Goal: Task Accomplishment & Management: Complete application form

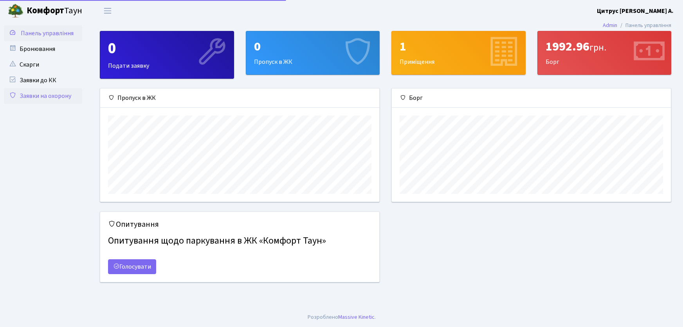
click at [47, 97] on link "Заявки на охорону" at bounding box center [43, 96] width 78 height 16
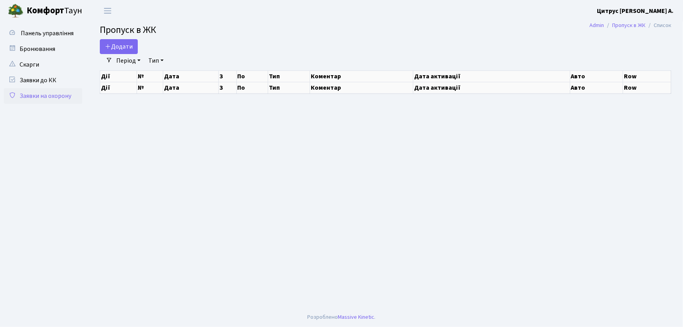
select select "25"
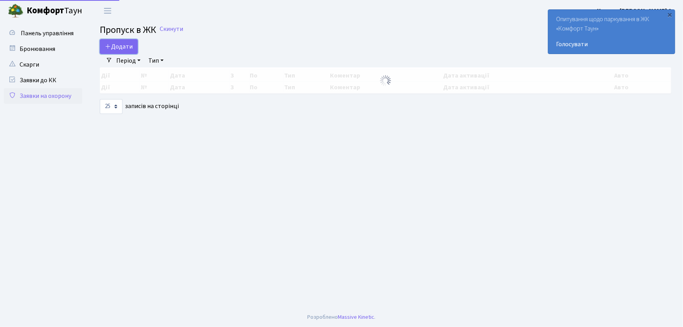
click at [129, 51] on span "Додати" at bounding box center [119, 46] width 28 height 9
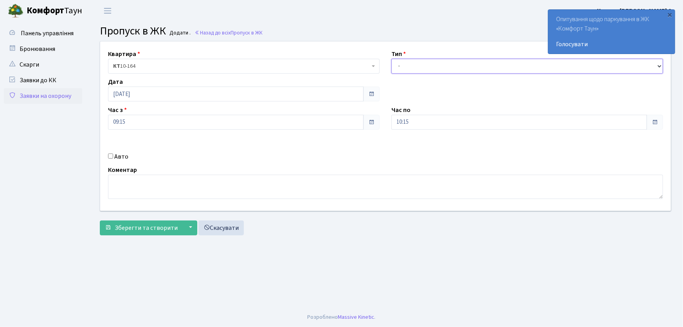
drag, startPoint x: 440, startPoint y: 65, endPoint x: 438, endPoint y: 72, distance: 7.4
click at [440, 65] on select "- Доставка Таксі Гості Сервіс" at bounding box center [526, 66] width 271 height 15
select select "1"
click at [391, 59] on select "- Доставка Таксі Гості Сервіс" at bounding box center [526, 66] width 271 height 15
drag, startPoint x: 423, startPoint y: 120, endPoint x: 375, endPoint y: 126, distance: 48.9
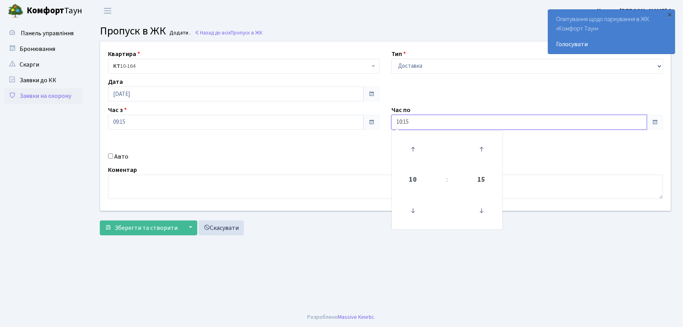
click at [375, 126] on div "Квартира <b>КТ</b>&nbsp;&nbsp;&nbsp;&nbsp;10-164 КТ 10-164 Тип - Доставка Таксі…" at bounding box center [385, 125] width 582 height 169
click at [100, 220] on button "Зберегти та створити" at bounding box center [141, 227] width 83 height 15
type input "22:00"
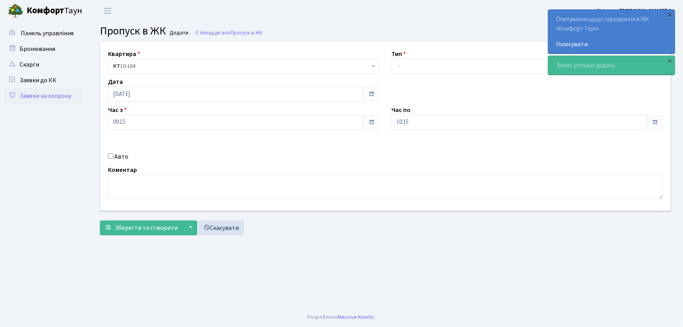
click at [110, 153] on input "Авто" at bounding box center [110, 155] width 5 height 5
checkbox input "true"
drag, startPoint x: 402, startPoint y: 69, endPoint x: 406, endPoint y: 73, distance: 5.6
click at [403, 69] on select "- Доставка Таксі Гості Сервіс" at bounding box center [526, 66] width 271 height 15
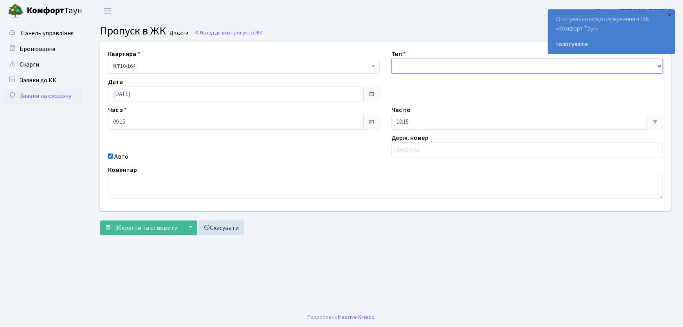
select select "1"
click at [391, 59] on select "- Доставка Таксі Гості Сервіс" at bounding box center [526, 66] width 271 height 15
drag, startPoint x: 418, startPoint y: 117, endPoint x: 387, endPoint y: 112, distance: 31.4
click at [386, 113] on div "Час по 10:15 10 : 15 00 01 02 03 04 05 06 07 08 09 10 11 12 13 14 15 16 17 18 1…" at bounding box center [526, 117] width 283 height 24
type input "22:00"
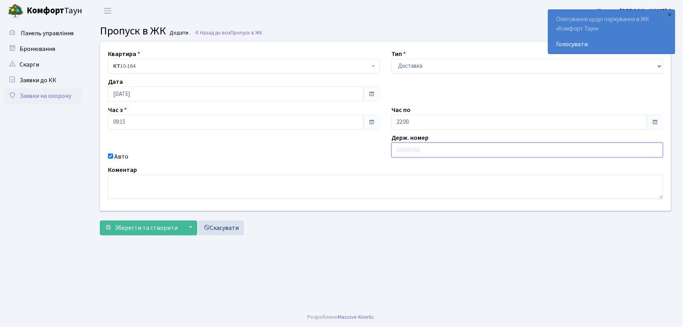
drag, startPoint x: 407, startPoint y: 152, endPoint x: 411, endPoint y: 151, distance: 4.1
click at [407, 152] on input "text" at bounding box center [526, 149] width 271 height 15
type input "АА7516PI"
click at [100, 220] on button "Зберегти та створити" at bounding box center [141, 227] width 83 height 15
drag, startPoint x: 412, startPoint y: 70, endPoint x: 419, endPoint y: 73, distance: 7.0
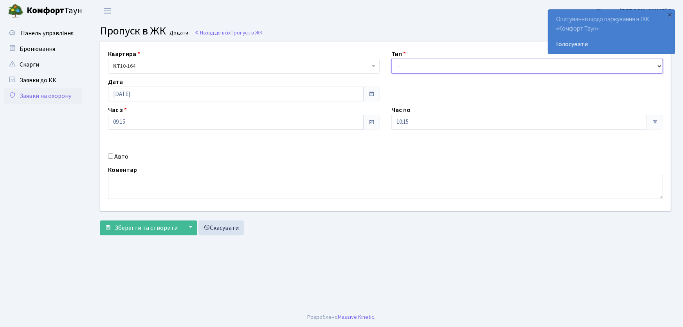
click at [415, 70] on select "- Доставка Таксі Гості Сервіс" at bounding box center [526, 66] width 271 height 15
select select "1"
click at [391, 59] on select "- Доставка Таксі Гості Сервіс" at bounding box center [526, 66] width 271 height 15
drag, startPoint x: 388, startPoint y: 120, endPoint x: 384, endPoint y: 120, distance: 4.3
click at [384, 120] on div "Квартира <b>КТ</b>&nbsp;&nbsp;&nbsp;&nbsp;10-164 КТ 10-164 Тип - Доставка Таксі…" at bounding box center [385, 125] width 582 height 169
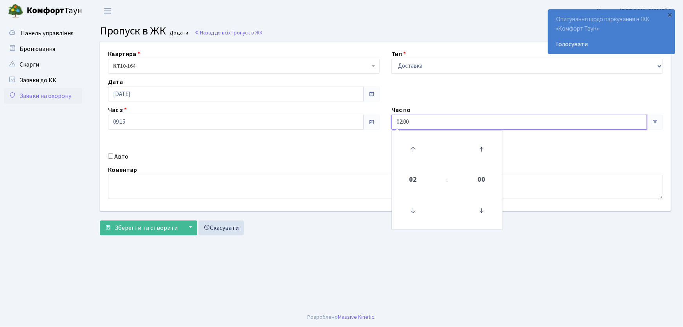
drag, startPoint x: 413, startPoint y: 123, endPoint x: 382, endPoint y: 139, distance: 35.7
click at [382, 139] on div "Квартира <b>КТ</b>&nbsp;&nbsp;&nbsp;&nbsp;10-164 КТ 10-164 Тип - Доставка Таксі…" at bounding box center [385, 125] width 582 height 169
click at [100, 220] on button "Зберегти та створити" at bounding box center [141, 227] width 83 height 15
type input "22:00"
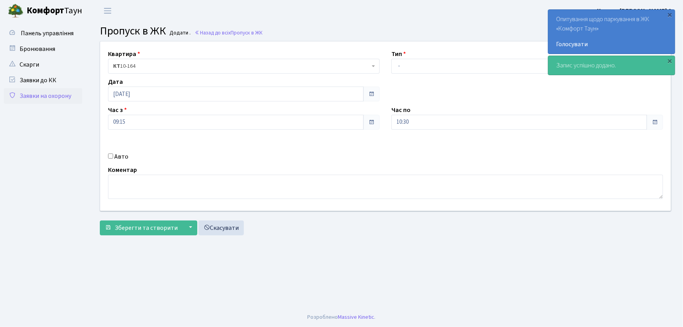
drag, startPoint x: 60, startPoint y: 92, endPoint x: 288, endPoint y: 88, distance: 228.1
click at [61, 92] on link "Заявки на охорону" at bounding box center [43, 96] width 78 height 16
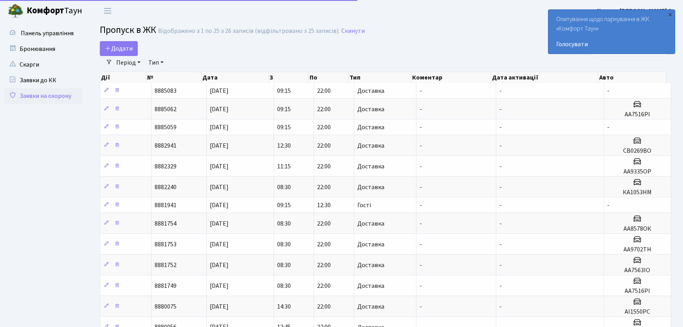
select select "25"
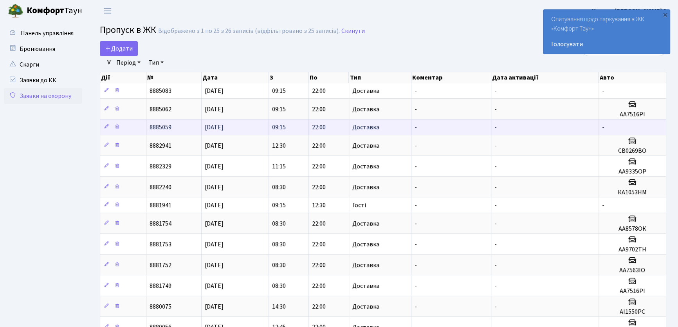
click at [367, 128] on span "Доставка" at bounding box center [365, 127] width 27 height 6
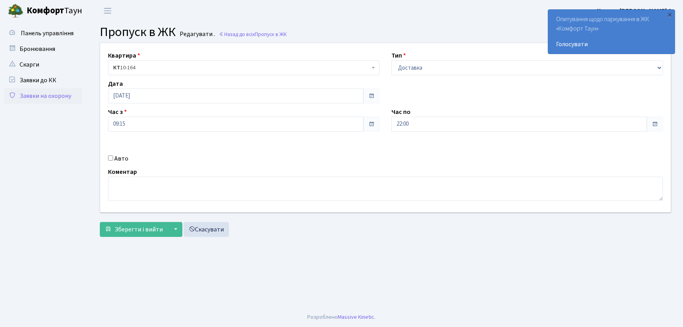
click at [109, 159] on input "Авто" at bounding box center [110, 157] width 5 height 5
checkbox input "true"
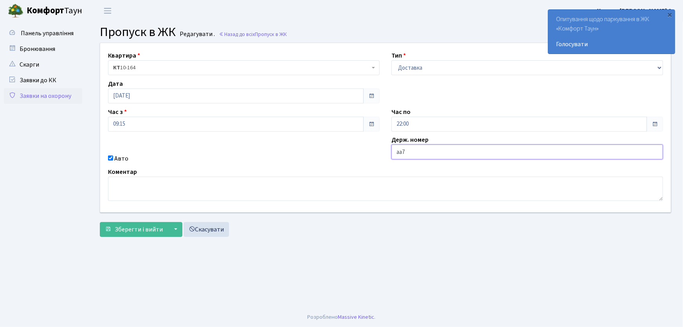
type input "АА7563ІО"
click at [100, 222] on button "Зберегти і вийти" at bounding box center [134, 229] width 68 height 15
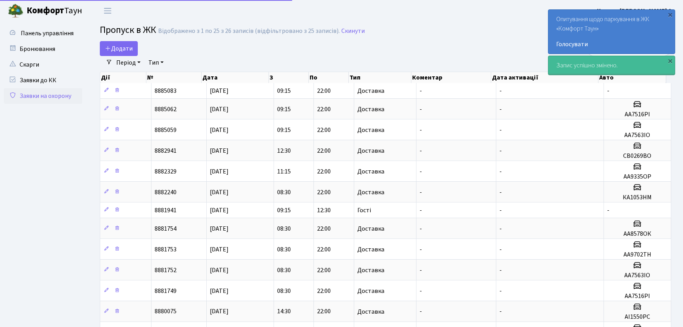
select select "25"
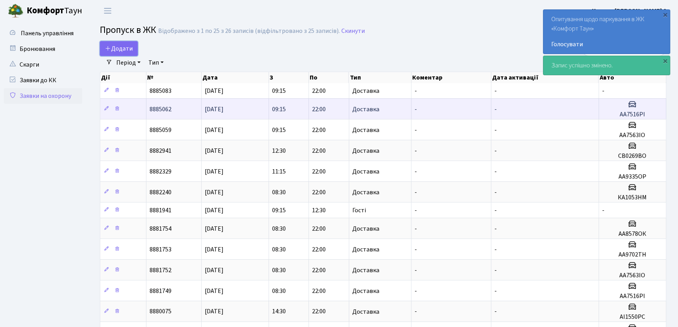
drag, startPoint x: 121, startPoint y: 51, endPoint x: 404, endPoint y: 113, distance: 290.0
click at [122, 52] on span "Додати" at bounding box center [119, 48] width 28 height 9
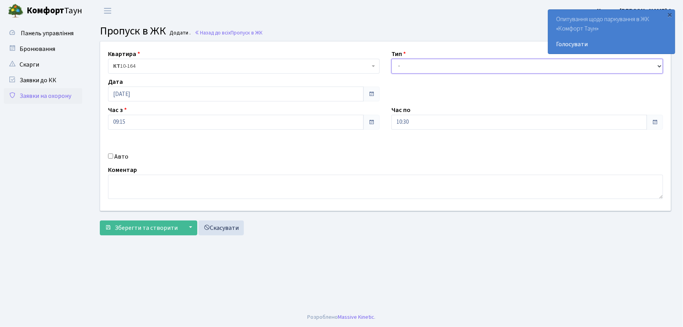
click at [405, 74] on div "Квартира <b>КТ</b>&nbsp;&nbsp;&nbsp;&nbsp;10-164 КТ 10-164 Тип - Доставка Таксі…" at bounding box center [385, 125] width 582 height 169
select select "1"
click at [391, 59] on select "- Доставка Таксі Гості Сервіс" at bounding box center [526, 66] width 271 height 15
drag, startPoint x: 419, startPoint y: 121, endPoint x: 374, endPoint y: 122, distance: 44.6
click at [376, 121] on div "Квартира <b>КТ</b>&nbsp;&nbsp;&nbsp;&nbsp;10-164 КТ 10-164 Тип - Доставка Таксі…" at bounding box center [385, 125] width 582 height 169
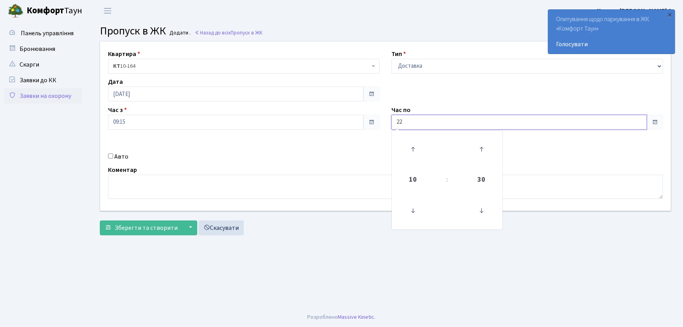
click at [100, 220] on button "Зберегти та створити" at bounding box center [141, 227] width 83 height 15
type input "22:00"
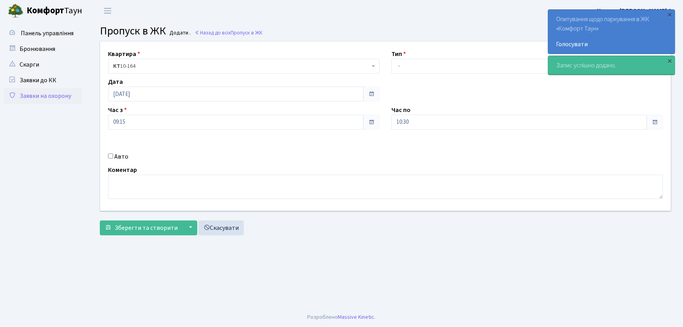
click at [109, 157] on input "Авто" at bounding box center [110, 155] width 5 height 5
checkbox input "true"
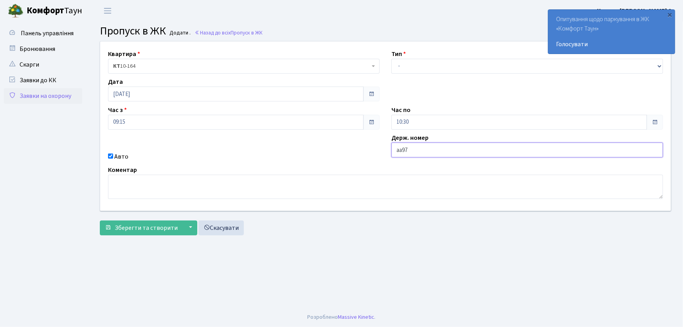
type input "АА9702ТН"
click at [100, 220] on button "Зберегти та створити" at bounding box center [141, 227] width 83 height 15
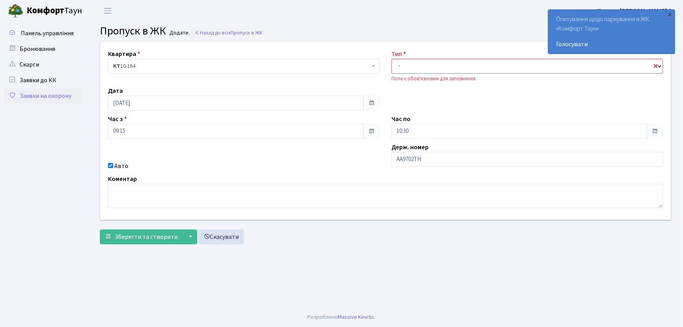
click at [426, 65] on select "- Доставка Таксі Гості Сервіс" at bounding box center [526, 66] width 271 height 15
select select "1"
click at [391, 59] on select "- Доставка Таксі Гості Сервіс" at bounding box center [526, 66] width 271 height 15
click at [460, 162] on input "АА9702ТН" at bounding box center [526, 159] width 271 height 15
click at [437, 70] on select "- Доставка Таксі Гості Сервіс" at bounding box center [526, 66] width 271 height 15
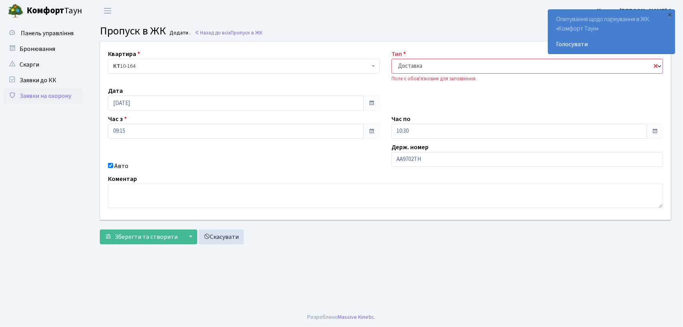
click at [391, 59] on select "- Доставка Таксі Гості Сервіс" at bounding box center [526, 66] width 271 height 15
drag, startPoint x: 336, startPoint y: 245, endPoint x: 312, endPoint y: 248, distance: 23.6
click at [334, 246] on div "Квартира <b>КТ</b>&nbsp;&nbsp;&nbsp;&nbsp;10-164 КТ 10-164 Тип - Доставка Таксі…" at bounding box center [385, 144] width 583 height 207
click at [146, 239] on span "Зберегти та створити" at bounding box center [146, 236] width 63 height 9
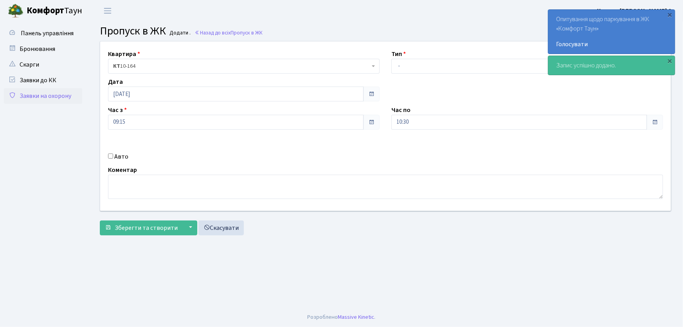
click at [48, 93] on link "Заявки на охорону" at bounding box center [43, 96] width 78 height 16
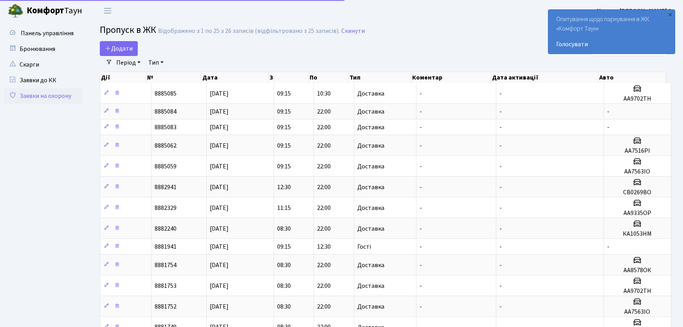
select select "25"
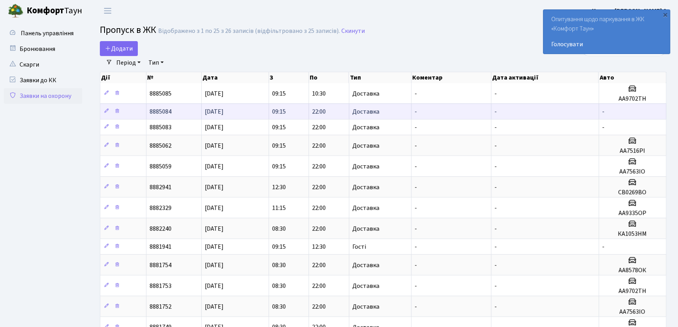
click at [380, 113] on td "Доставка" at bounding box center [380, 111] width 62 height 16
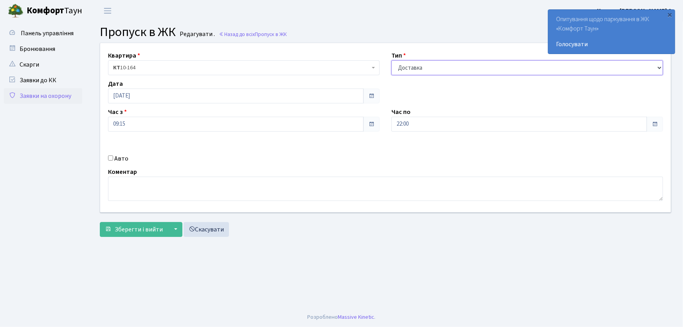
click at [419, 72] on select "- Доставка Таксі Гості Сервіс" at bounding box center [526, 67] width 271 height 15
select select "3"
click at [391, 60] on select "- Доставка Таксі Гості Сервіс" at bounding box center [526, 67] width 271 height 15
click at [153, 231] on span "Зберегти і вийти" at bounding box center [139, 229] width 48 height 9
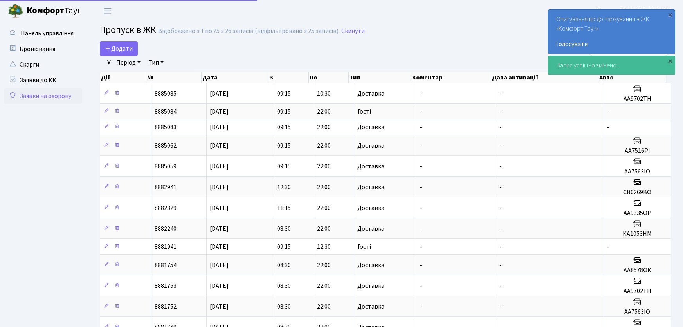
select select "25"
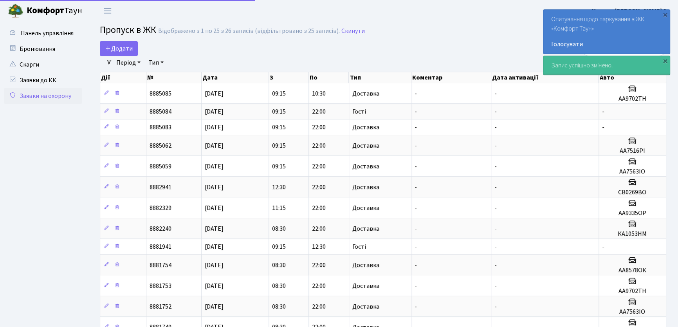
click at [63, 97] on link "Заявки на охорону" at bounding box center [43, 96] width 78 height 16
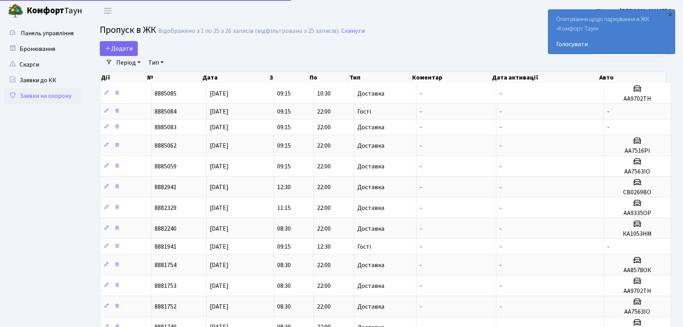
select select "25"
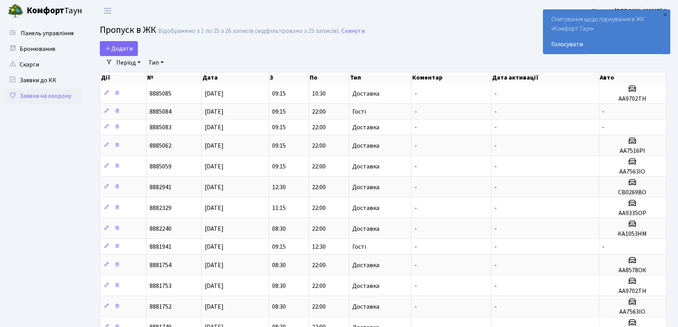
click at [61, 95] on link "Заявки на охорону" at bounding box center [43, 96] width 78 height 16
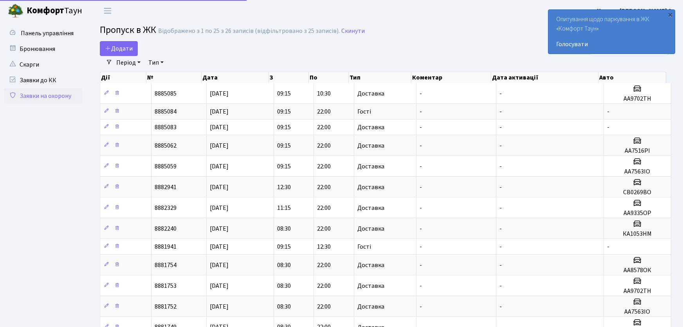
select select "25"
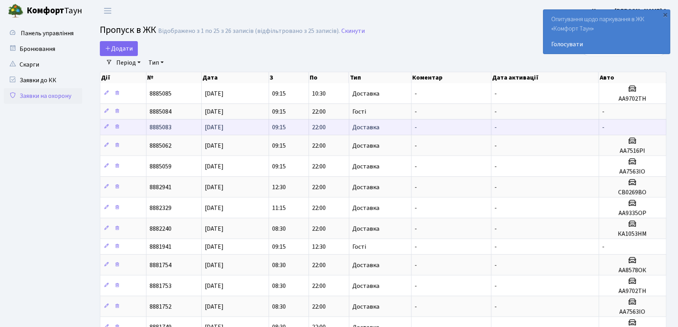
click at [383, 126] on td "Доставка" at bounding box center [380, 127] width 62 height 16
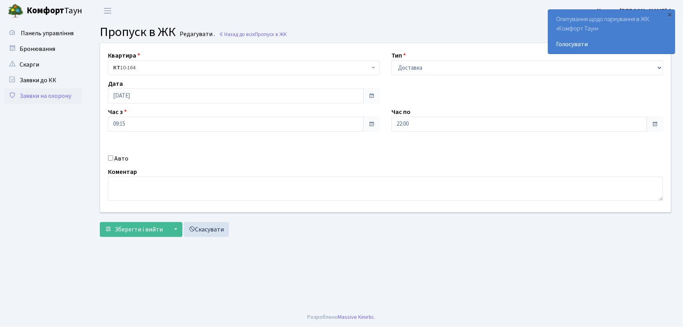
drag, startPoint x: 110, startPoint y: 157, endPoint x: 111, endPoint y: 163, distance: 6.4
click at [110, 160] on div "Авто" at bounding box center [243, 158] width 283 height 9
click at [113, 159] on input "Авто" at bounding box center [110, 157] width 5 height 5
checkbox input "true"
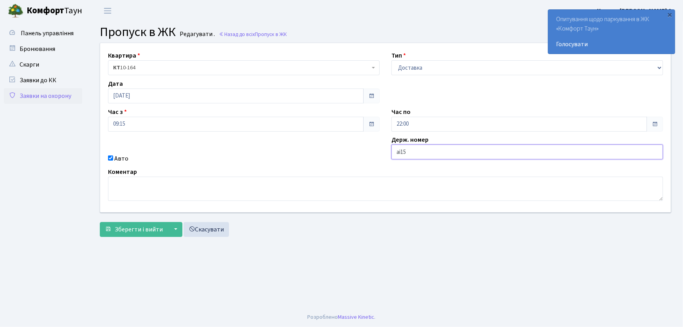
type input "АІ1550РС"
click at [100, 222] on button "Зберегти і вийти" at bounding box center [134, 229] width 68 height 15
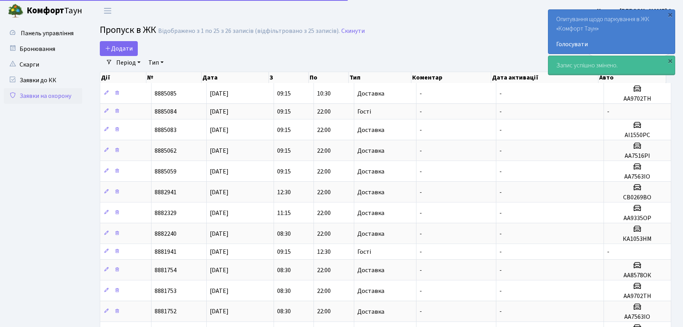
select select "25"
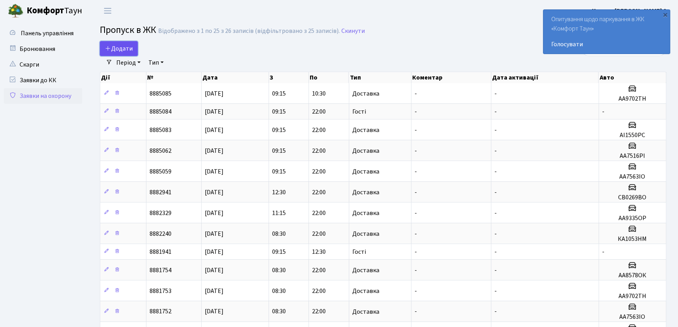
click at [113, 46] on span "Додати" at bounding box center [119, 48] width 28 height 9
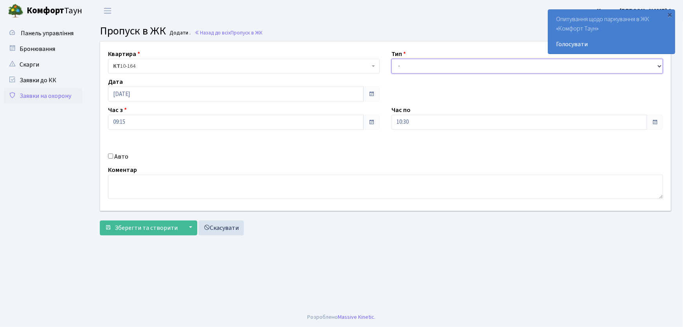
click at [414, 69] on select "- Доставка Таксі Гості Сервіс" at bounding box center [526, 66] width 271 height 15
select select "1"
click at [391, 59] on select "- Доставка Таксі Гості Сервіс" at bounding box center [526, 66] width 271 height 15
drag, startPoint x: 403, startPoint y: 120, endPoint x: 392, endPoint y: 120, distance: 10.6
click at [392, 120] on input "10:30" at bounding box center [518, 122] width 255 height 15
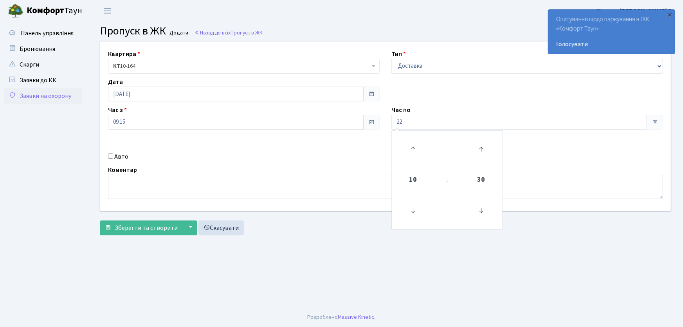
type input "22:00"
click at [108, 155] on input "Авто" at bounding box center [110, 155] width 5 height 5
checkbox input "true"
type input "КА1053НМ"
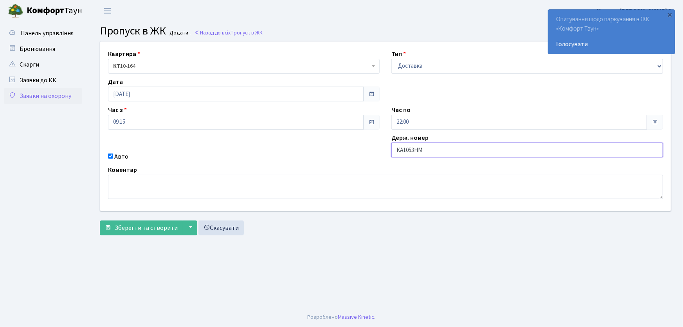
click at [100, 220] on button "Зберегти та створити" at bounding box center [141, 227] width 83 height 15
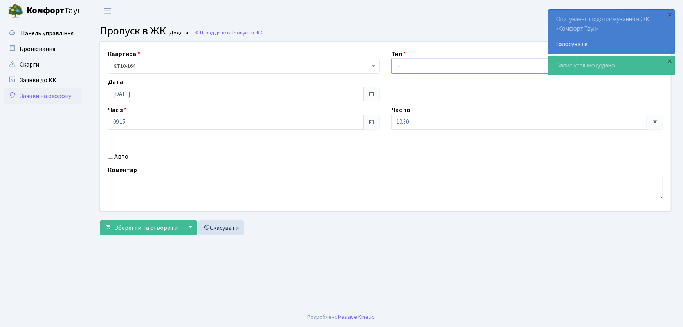
click at [401, 66] on select "- Доставка Таксі Гості Сервіс" at bounding box center [526, 66] width 271 height 15
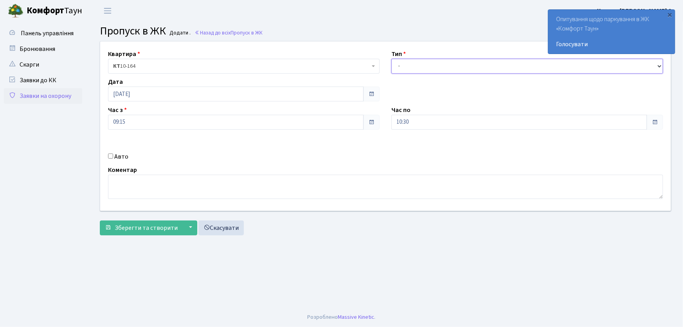
select select "1"
click at [391, 59] on select "- Доставка Таксі Гості Сервіс" at bounding box center [526, 66] width 271 height 15
drag, startPoint x: 395, startPoint y: 120, endPoint x: 374, endPoint y: 116, distance: 21.6
click at [374, 116] on div "Квартира <b>КТ</b>&nbsp;&nbsp;&nbsp;&nbsp;10-164 КТ 10-164 Тип - Доставка Таксі…" at bounding box center [385, 125] width 582 height 169
type input "22:00"
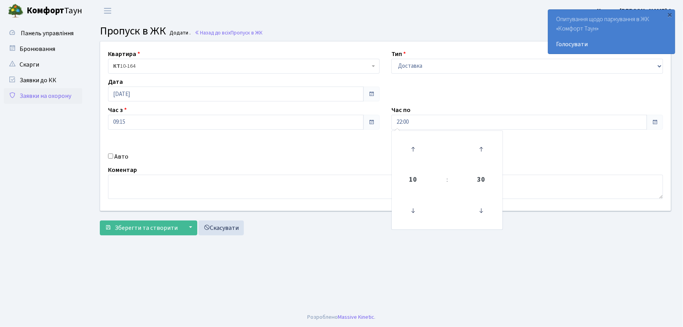
click at [110, 156] on input "Авто" at bounding box center [110, 155] width 5 height 5
checkbox input "true"
type input "КА5504РА"
click at [100, 220] on button "Зберегти та створити" at bounding box center [141, 227] width 83 height 15
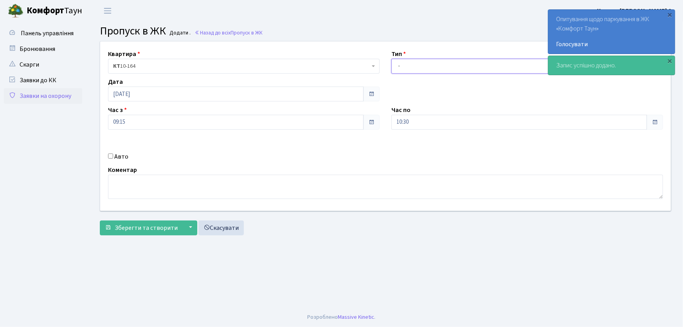
click at [413, 66] on select "- Доставка Таксі Гості Сервіс" at bounding box center [526, 66] width 271 height 15
select select "1"
click at [391, 59] on select "- Доставка Таксі Гості Сервіс" at bounding box center [526, 66] width 271 height 15
drag, startPoint x: 393, startPoint y: 122, endPoint x: 380, endPoint y: 119, distance: 13.1
click at [380, 121] on div "Квартира <b>КТ</b>&nbsp;&nbsp;&nbsp;&nbsp;10-164 КТ 10-164 Тип - Доставка Таксі…" at bounding box center [385, 125] width 582 height 169
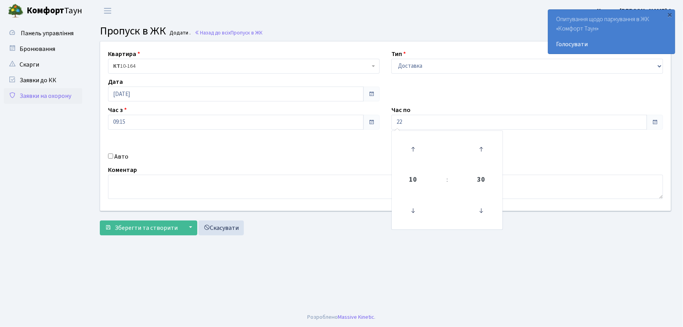
type input "22:00"
click at [108, 156] on input "Авто" at bounding box center [110, 155] width 5 height 5
checkbox input "true"
type input "КА5504РА"
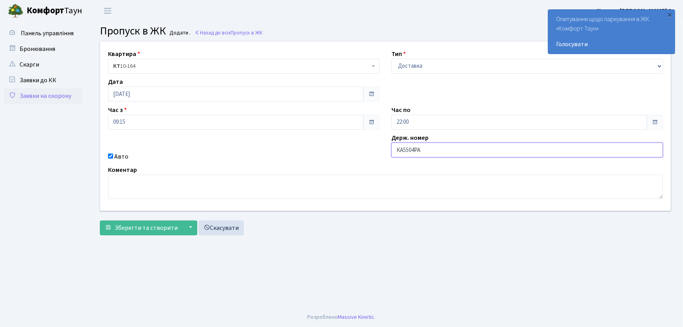
click at [100, 220] on button "Зберегти та створити" at bounding box center [141, 227] width 83 height 15
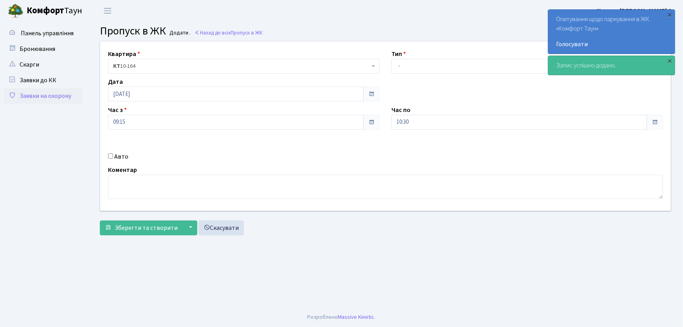
click at [59, 98] on link "Заявки на охорону" at bounding box center [43, 96] width 78 height 16
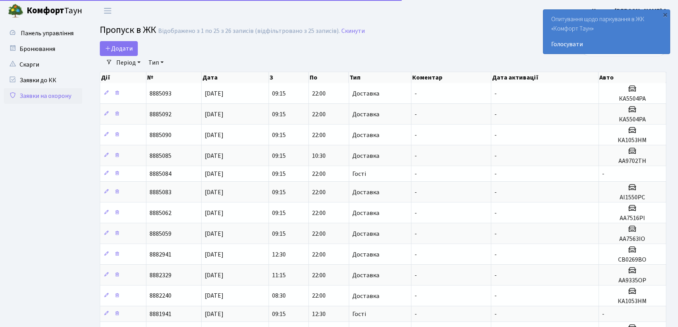
select select "25"
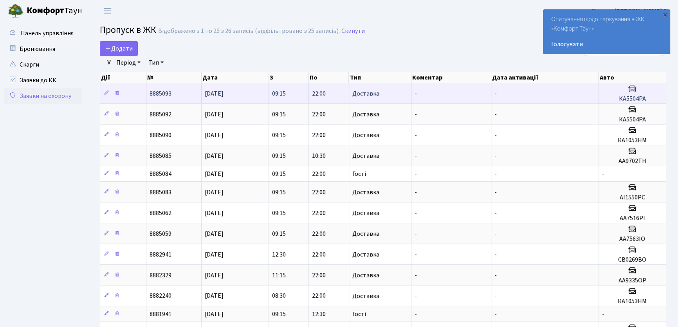
click at [319, 91] on span "22:00" at bounding box center [319, 93] width 14 height 9
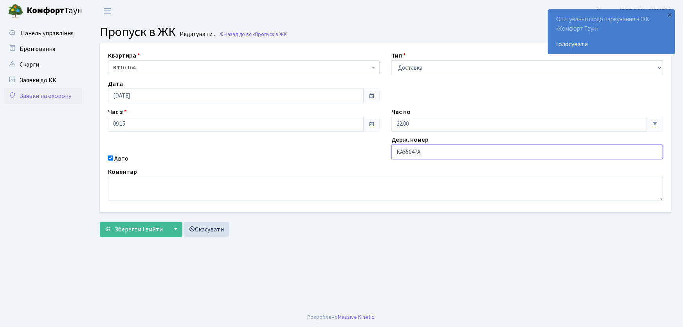
click at [433, 151] on input "КА5504РА" at bounding box center [526, 151] width 271 height 15
click at [414, 151] on input "КА5504РА" at bounding box center [526, 151] width 271 height 15
type input "КА5503ІО"
click at [100, 222] on button "Зберегти і вийти" at bounding box center [134, 229] width 68 height 15
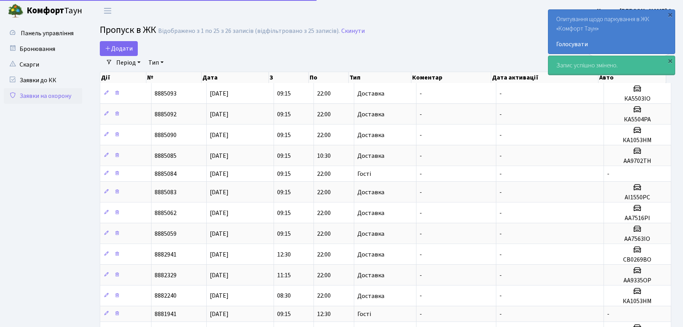
select select "25"
